Goal: Information Seeking & Learning: Check status

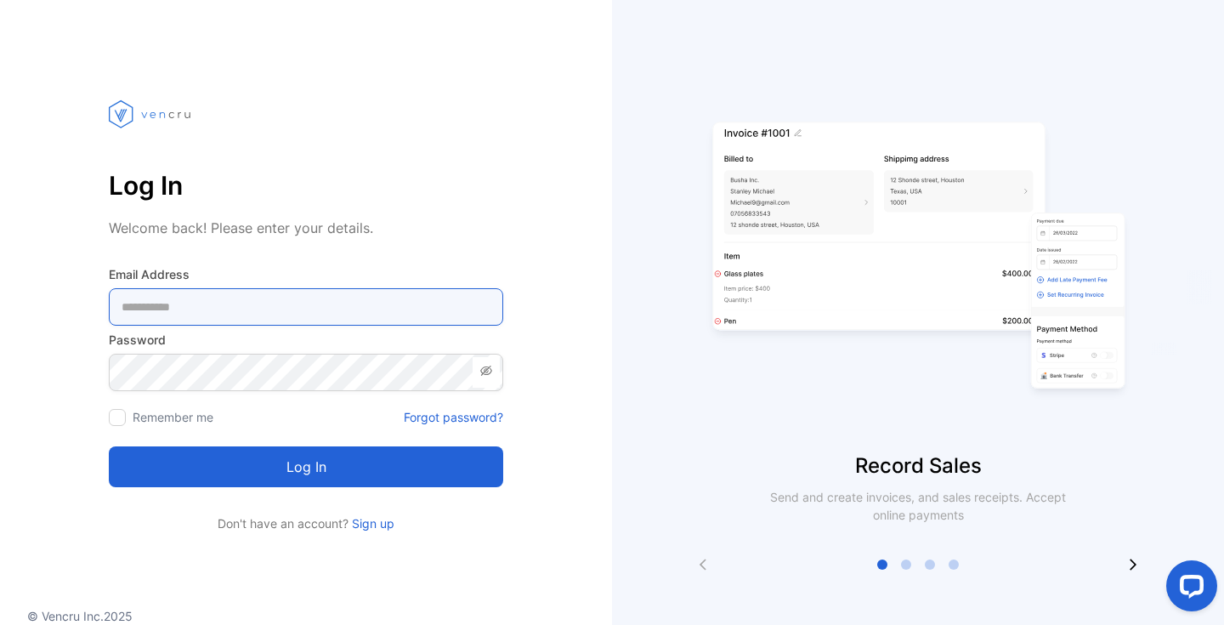
type Address-inputemail "**********"
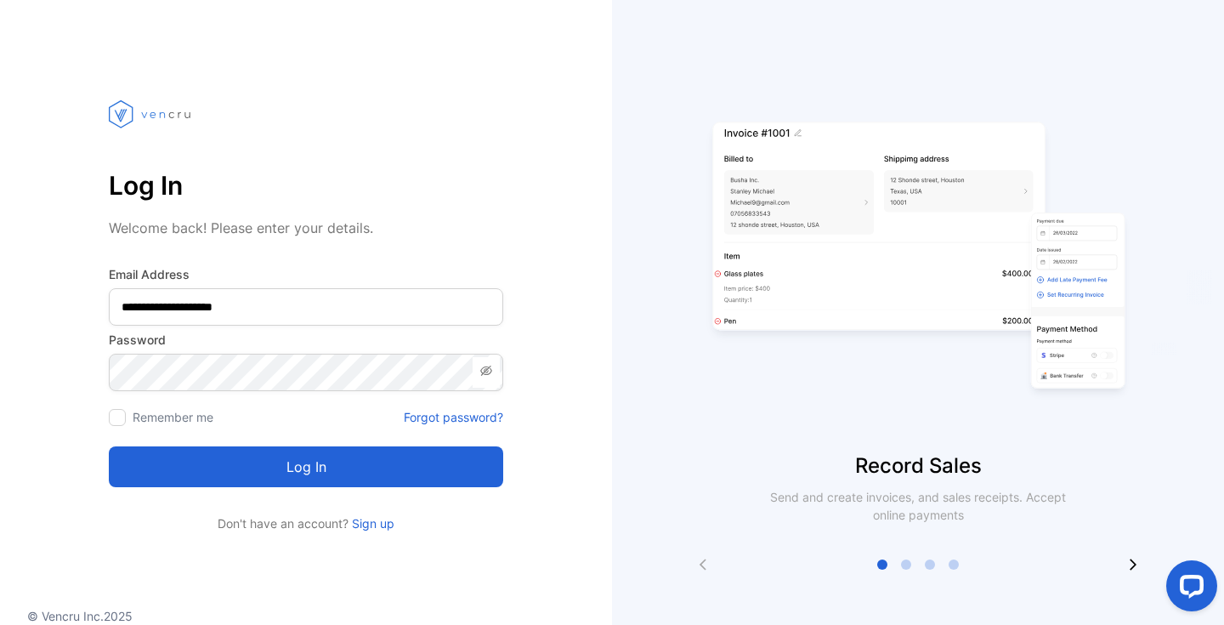
click at [254, 462] on button "Log in" at bounding box center [306, 466] width 394 height 41
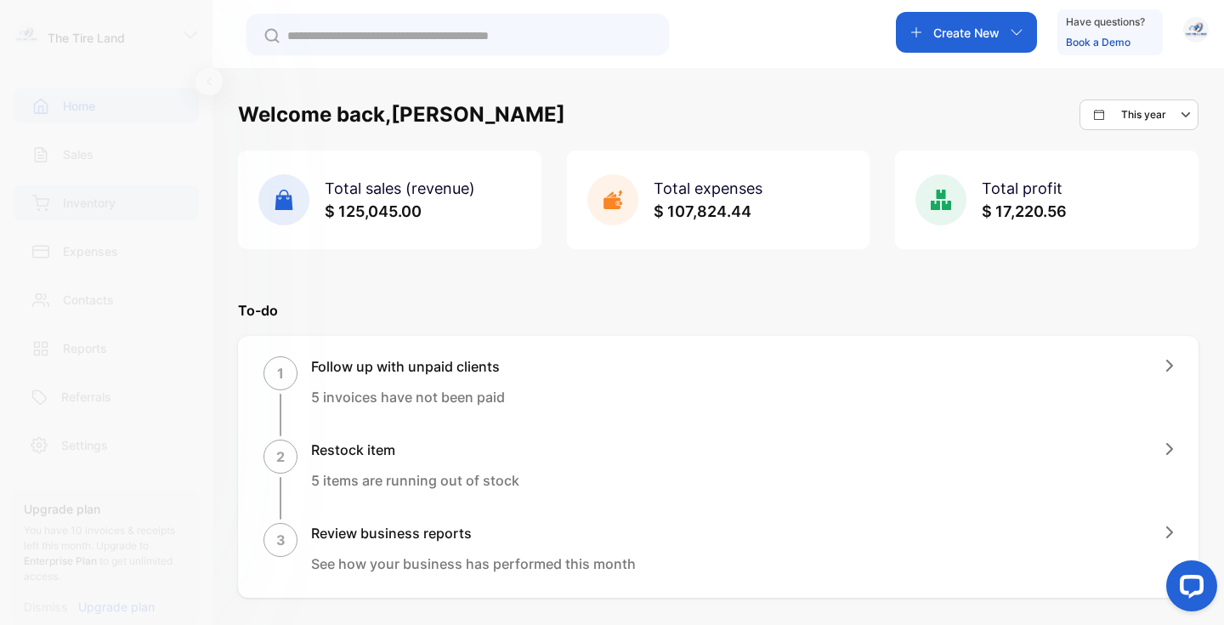
click at [97, 203] on p "Inventory" at bounding box center [89, 203] width 53 height 18
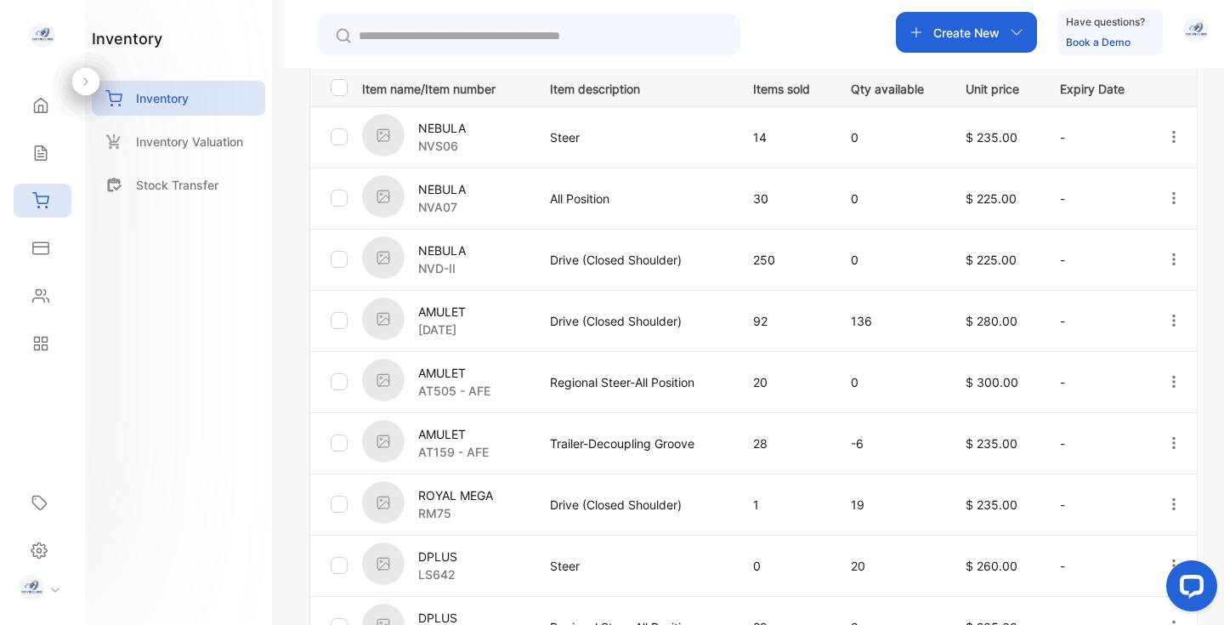
scroll to position [377, 0]
drag, startPoint x: 886, startPoint y: 327, endPoint x: 838, endPoint y: 324, distance: 47.7
click at [838, 324] on td "136" at bounding box center [888, 318] width 115 height 61
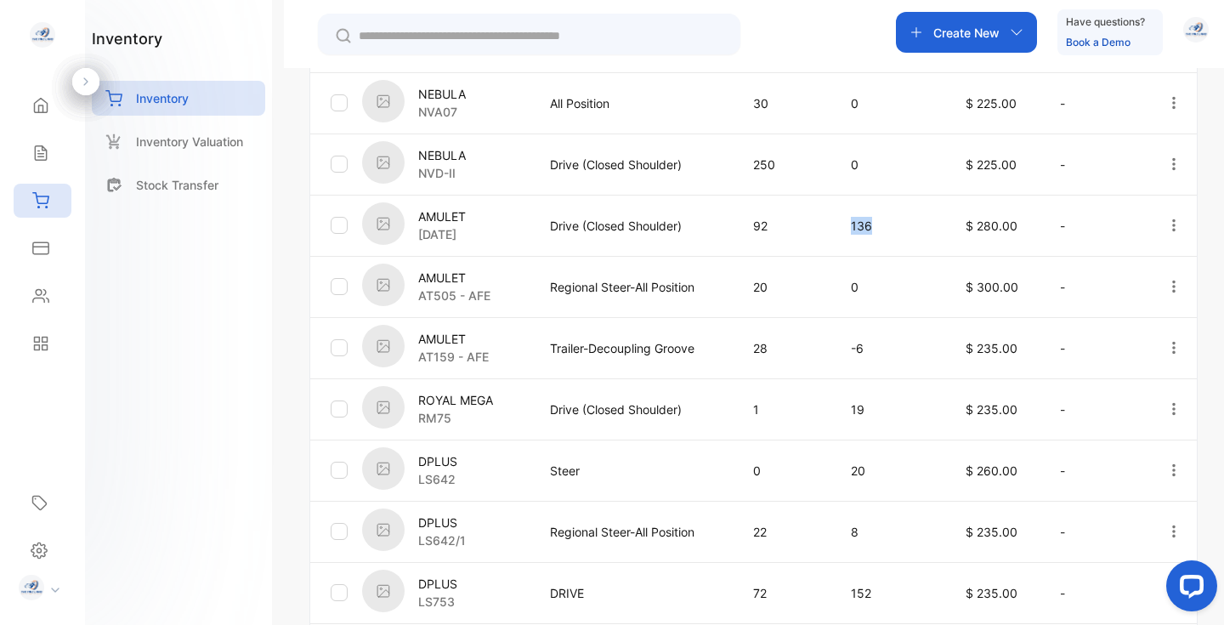
scroll to position [482, 0]
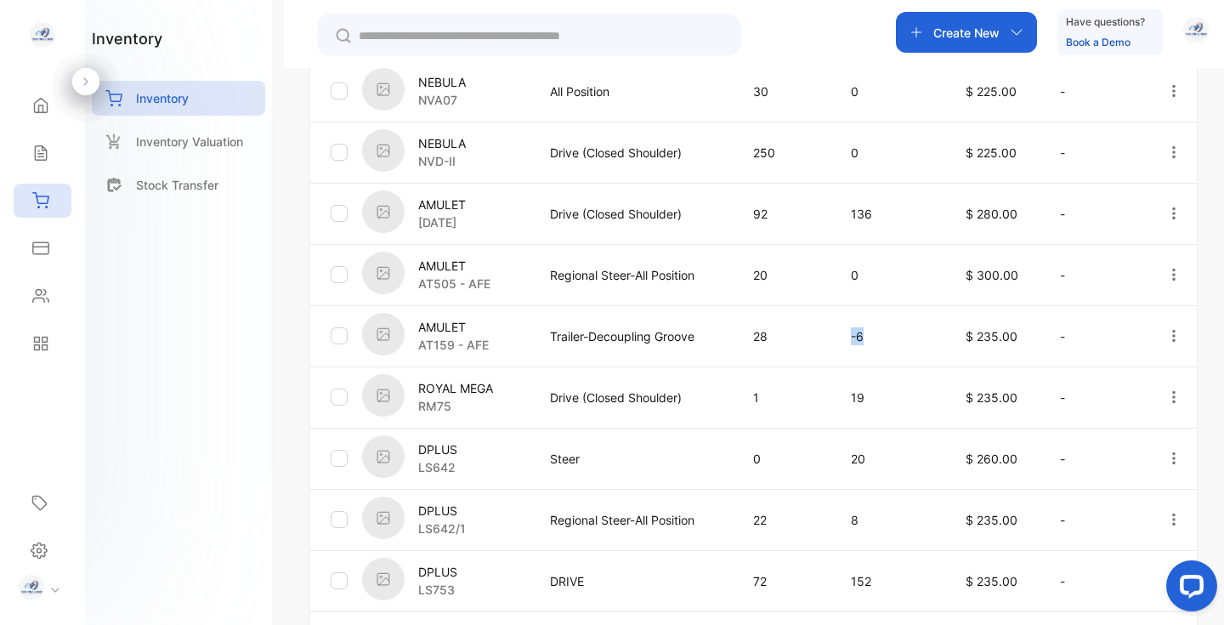
drag, startPoint x: 879, startPoint y: 343, endPoint x: 798, endPoint y: 343, distance: 80.8
click at [798, 343] on tr "AMULET AT159 - AFE Trailer-Decoupling Groove 28 -6 $ 235.00 -" at bounding box center [753, 335] width 887 height 61
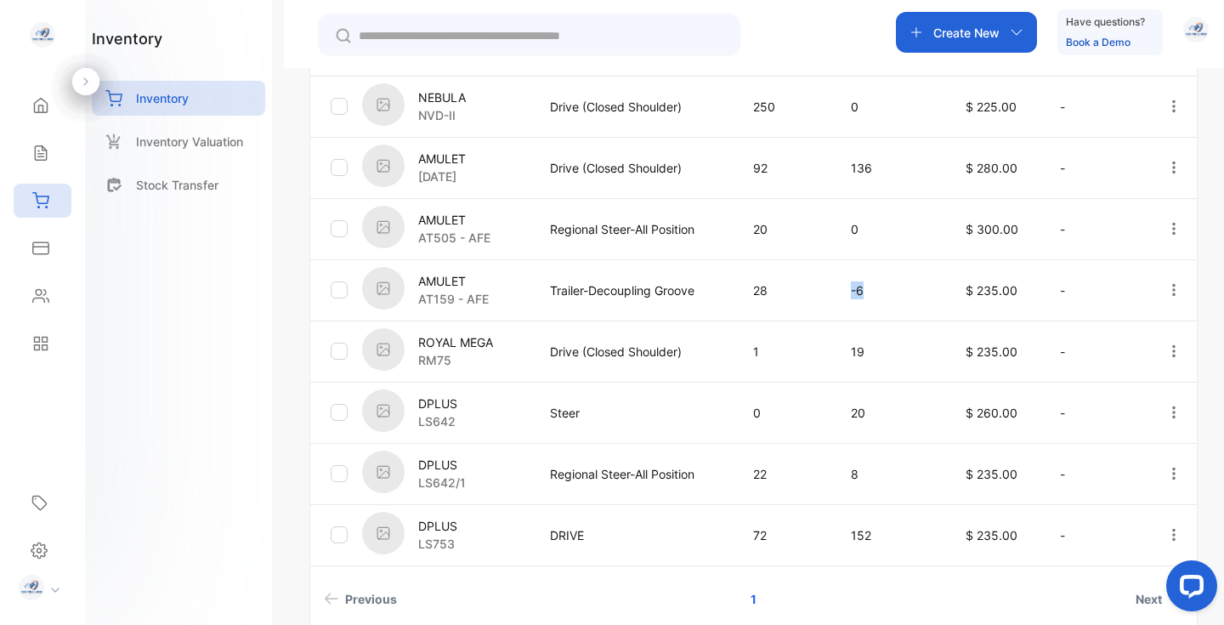
scroll to position [551, 0]
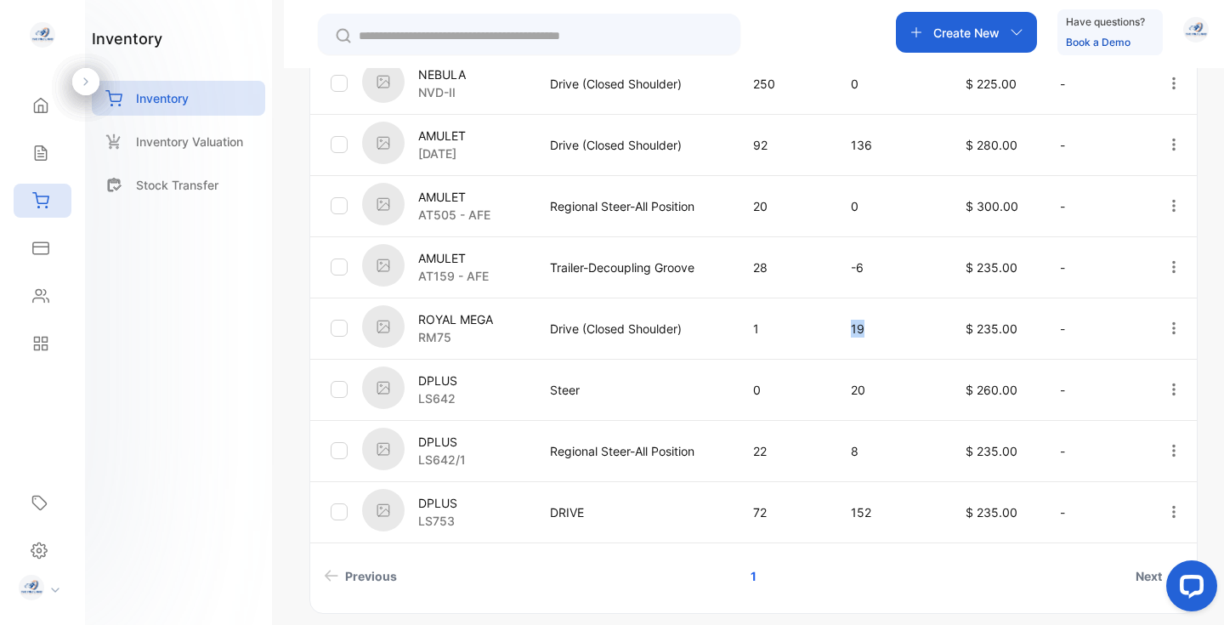
drag, startPoint x: 876, startPoint y: 332, endPoint x: 832, endPoint y: 332, distance: 44.2
click at [832, 332] on td "19" at bounding box center [888, 328] width 115 height 61
drag, startPoint x: 887, startPoint y: 400, endPoint x: 831, endPoint y: 405, distance: 55.6
click at [831, 405] on td "20" at bounding box center [888, 389] width 115 height 61
drag, startPoint x: 881, startPoint y: 396, endPoint x: 844, endPoint y: 396, distance: 36.6
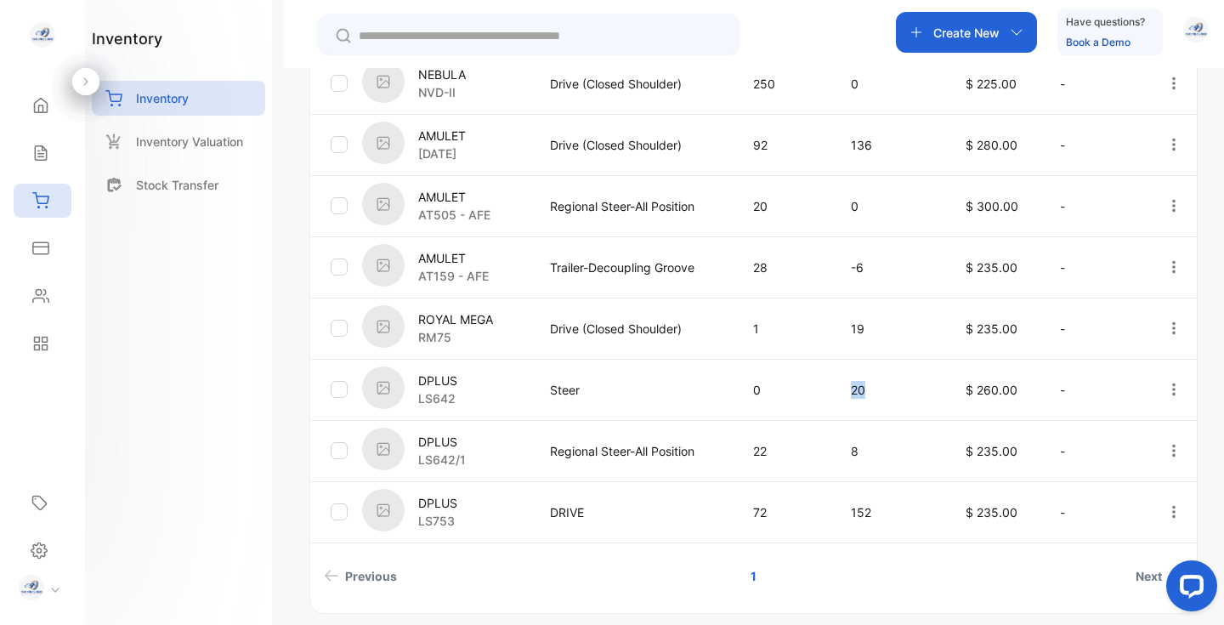
click at [844, 396] on td "20" at bounding box center [888, 389] width 115 height 61
drag, startPoint x: 876, startPoint y: 449, endPoint x: 822, endPoint y: 445, distance: 53.7
click at [822, 445] on tr "DPLUS LS642/1 Regional Steer-All Position 22 8 $ 235.00 -" at bounding box center [753, 450] width 887 height 61
drag, startPoint x: 892, startPoint y: 512, endPoint x: 835, endPoint y: 512, distance: 57.0
click at [835, 512] on td "152" at bounding box center [888, 511] width 115 height 61
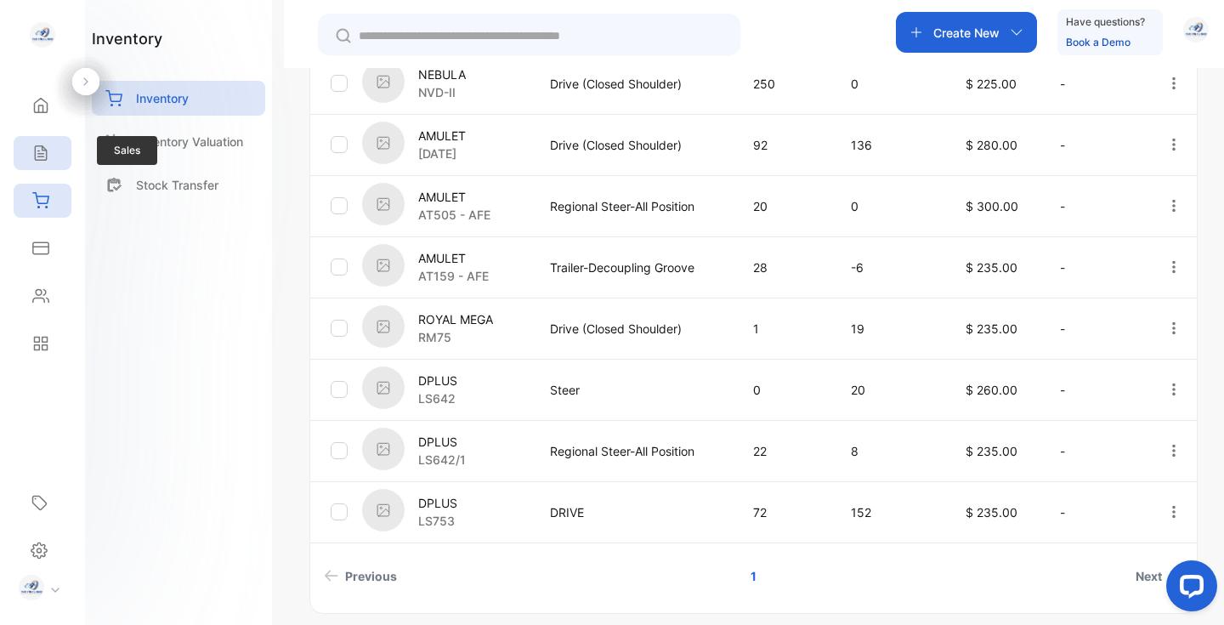
click at [34, 148] on icon at bounding box center [40, 153] width 17 height 17
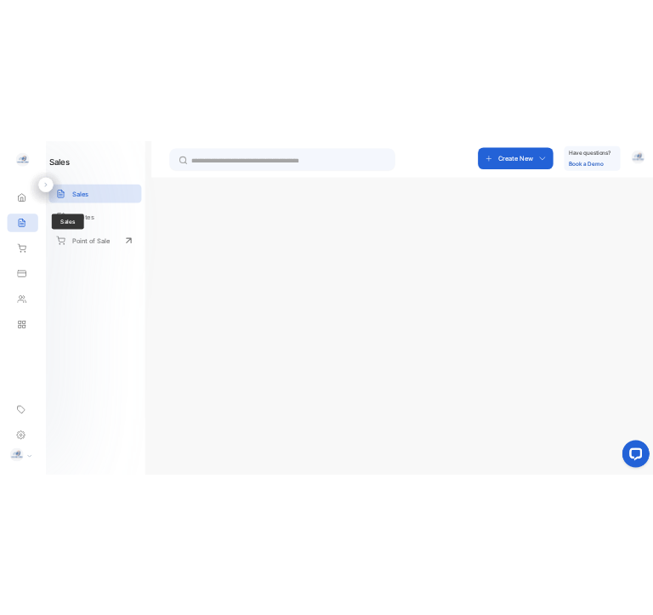
scroll to position [489, 0]
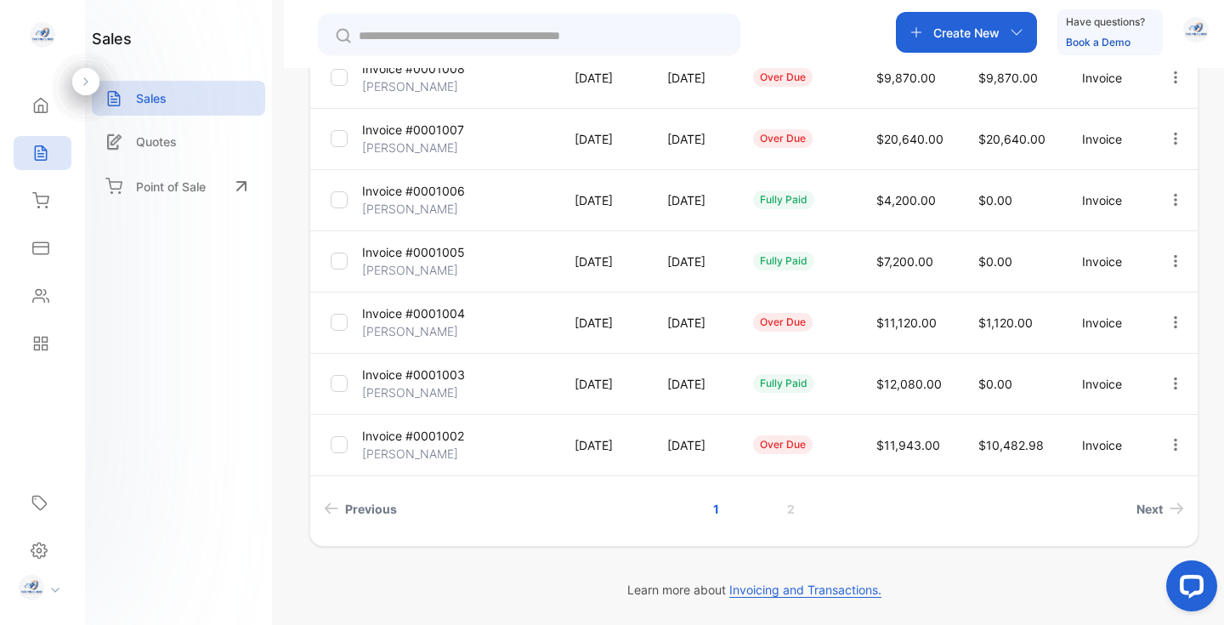
click at [485, 500] on li "Previous" at bounding box center [491, 508] width 349 height 31
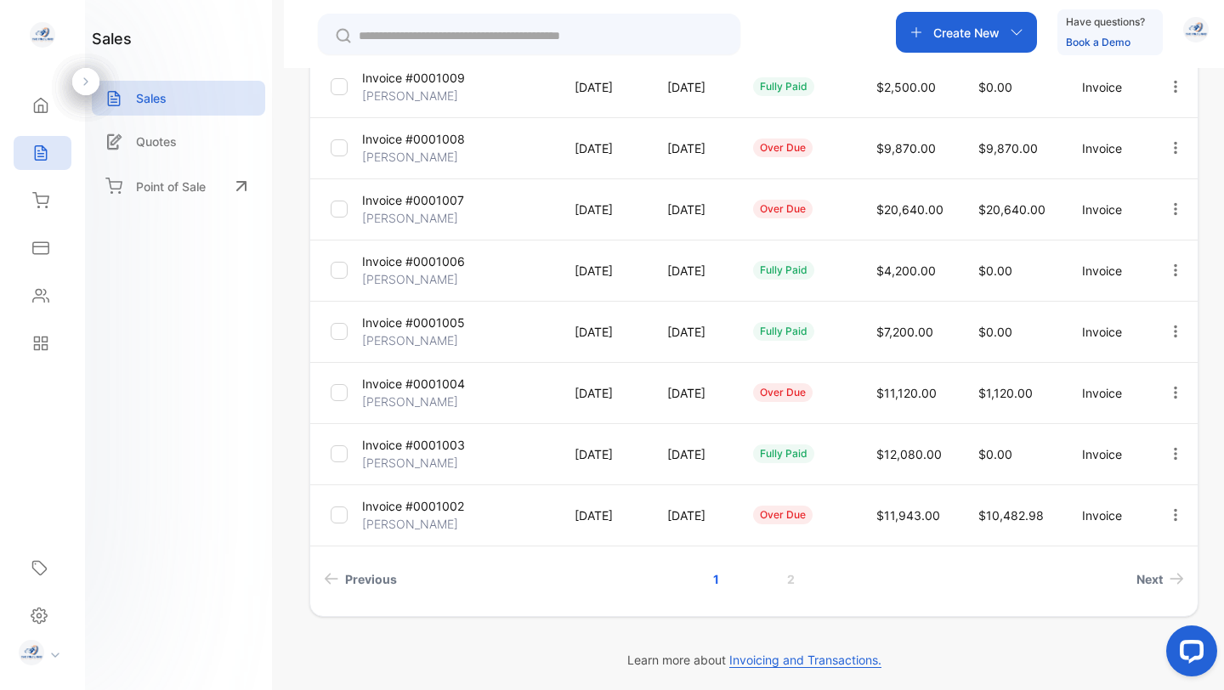
scroll to position [423, 0]
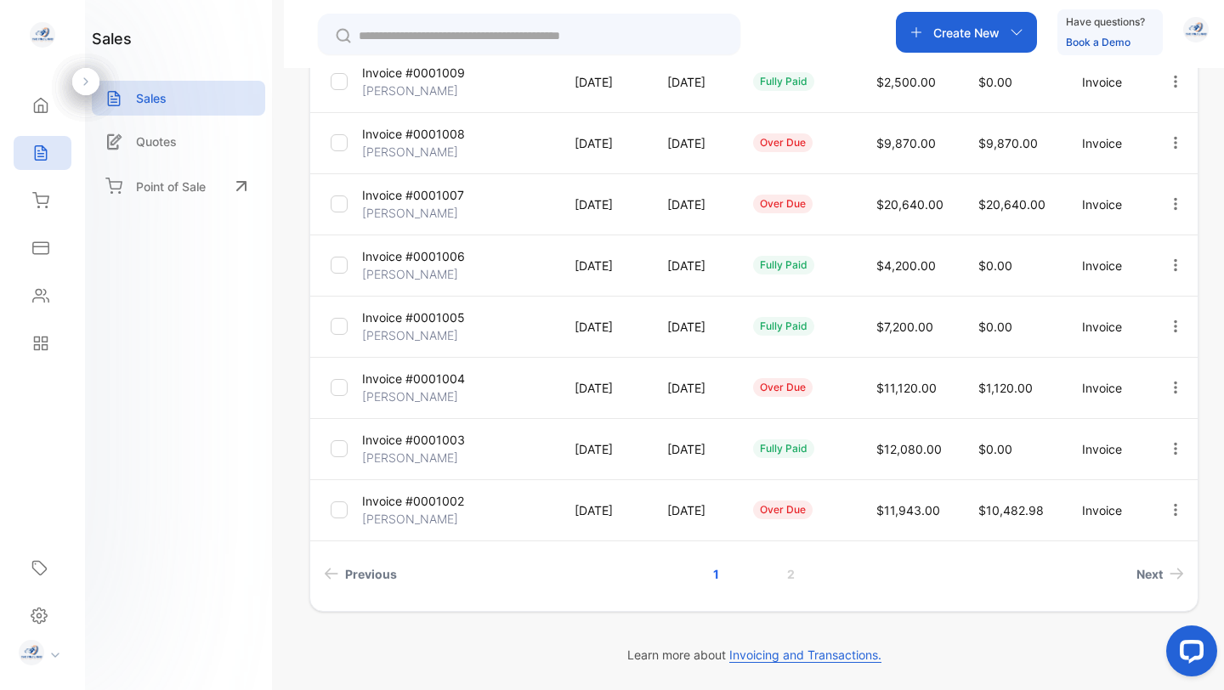
click at [412, 506] on p "Invoice #0001002" at bounding box center [413, 501] width 102 height 18
